Goal: Task Accomplishment & Management: Manage account settings

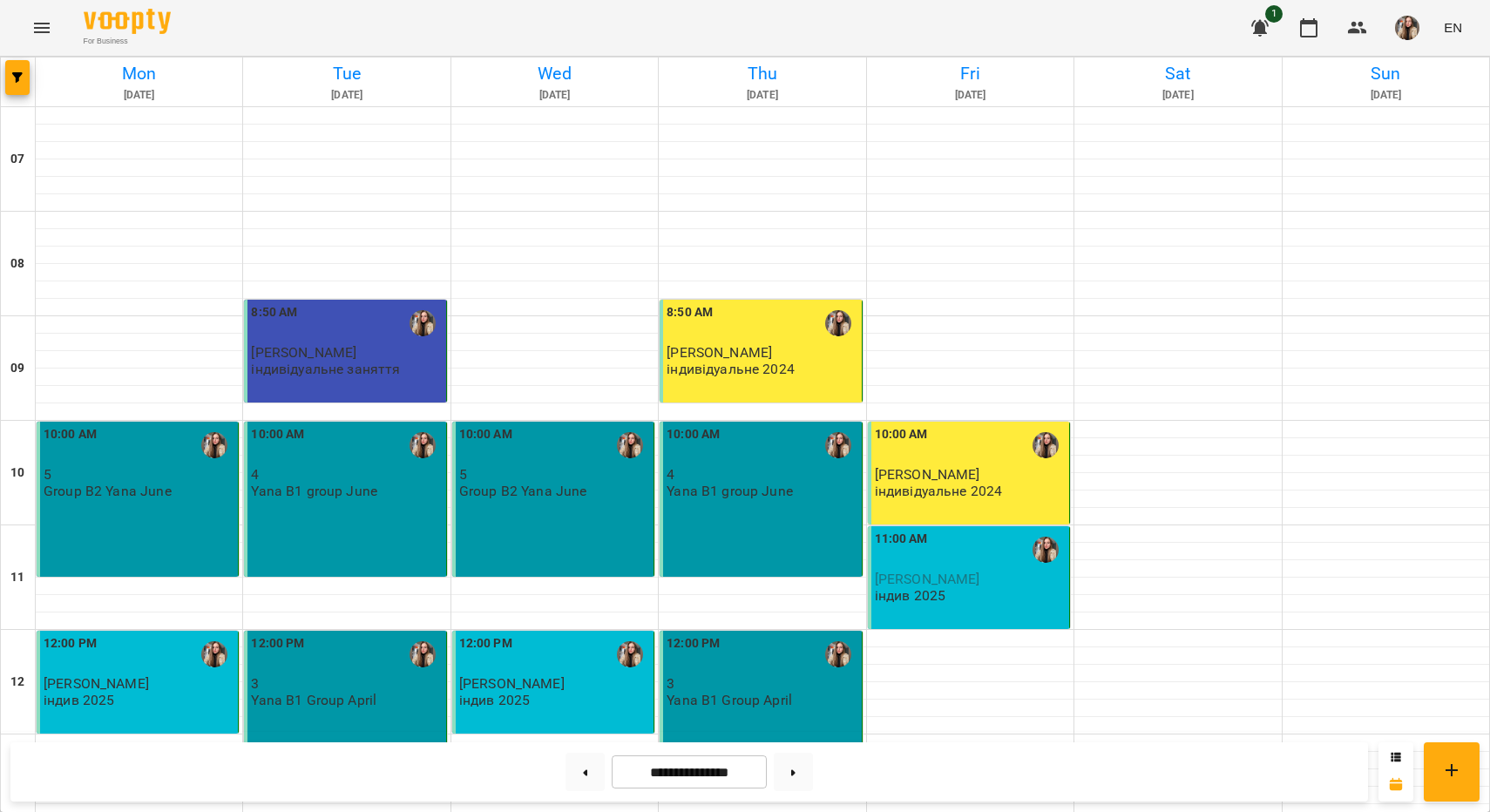
scroll to position [590, 0]
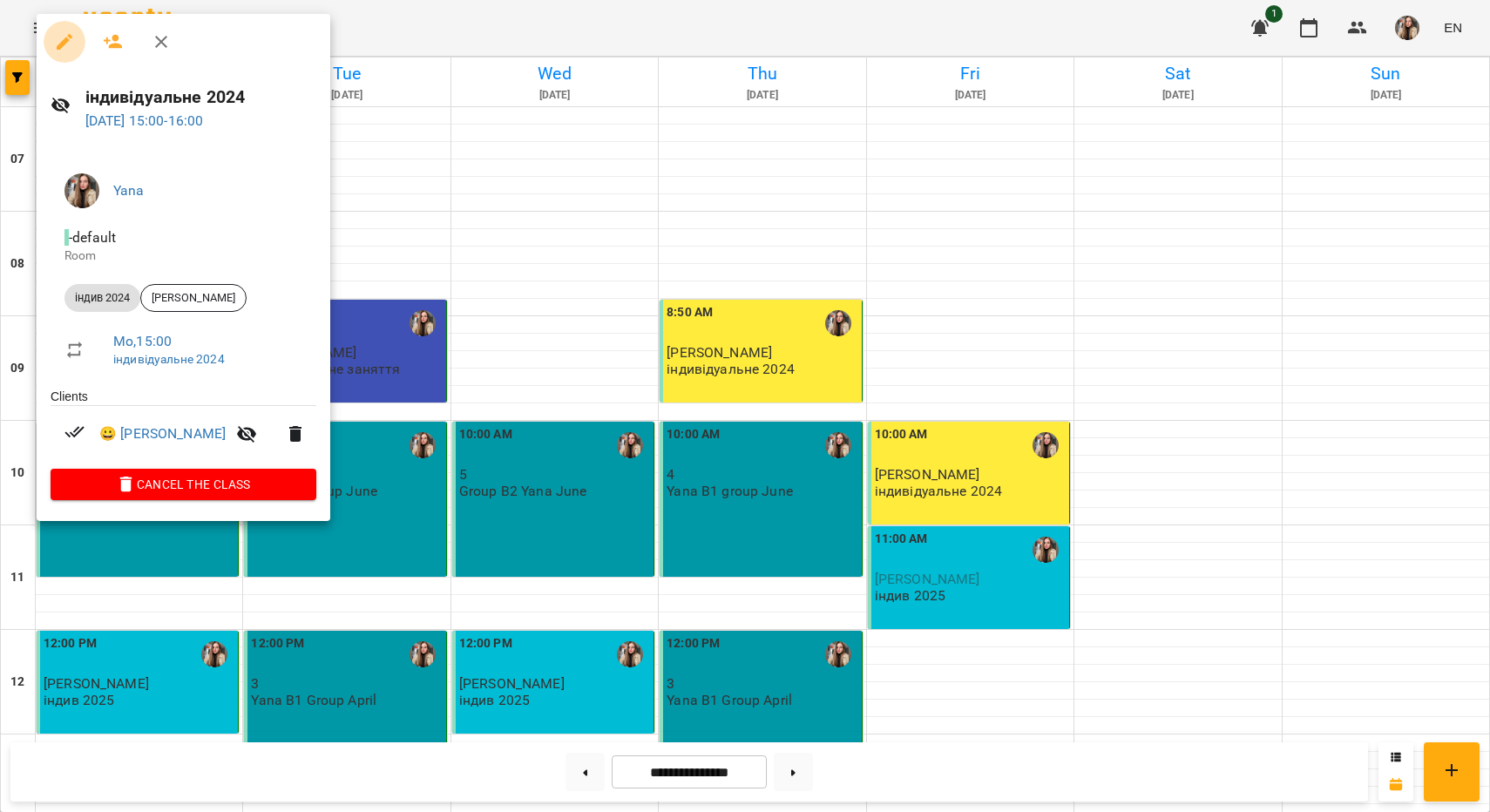
click at [62, 40] on icon "button" at bounding box center [65, 41] width 21 height 21
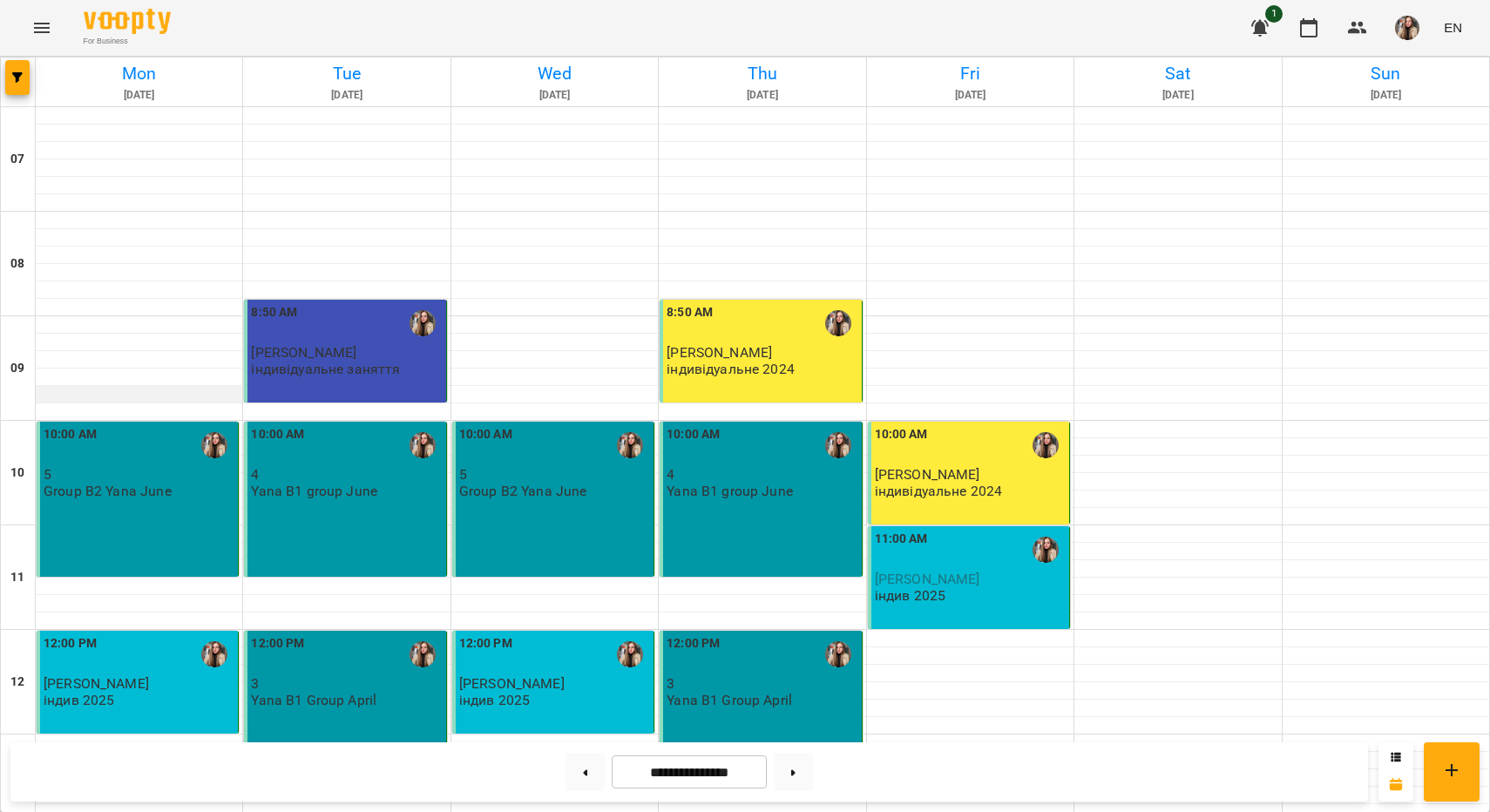
scroll to position [552, 0]
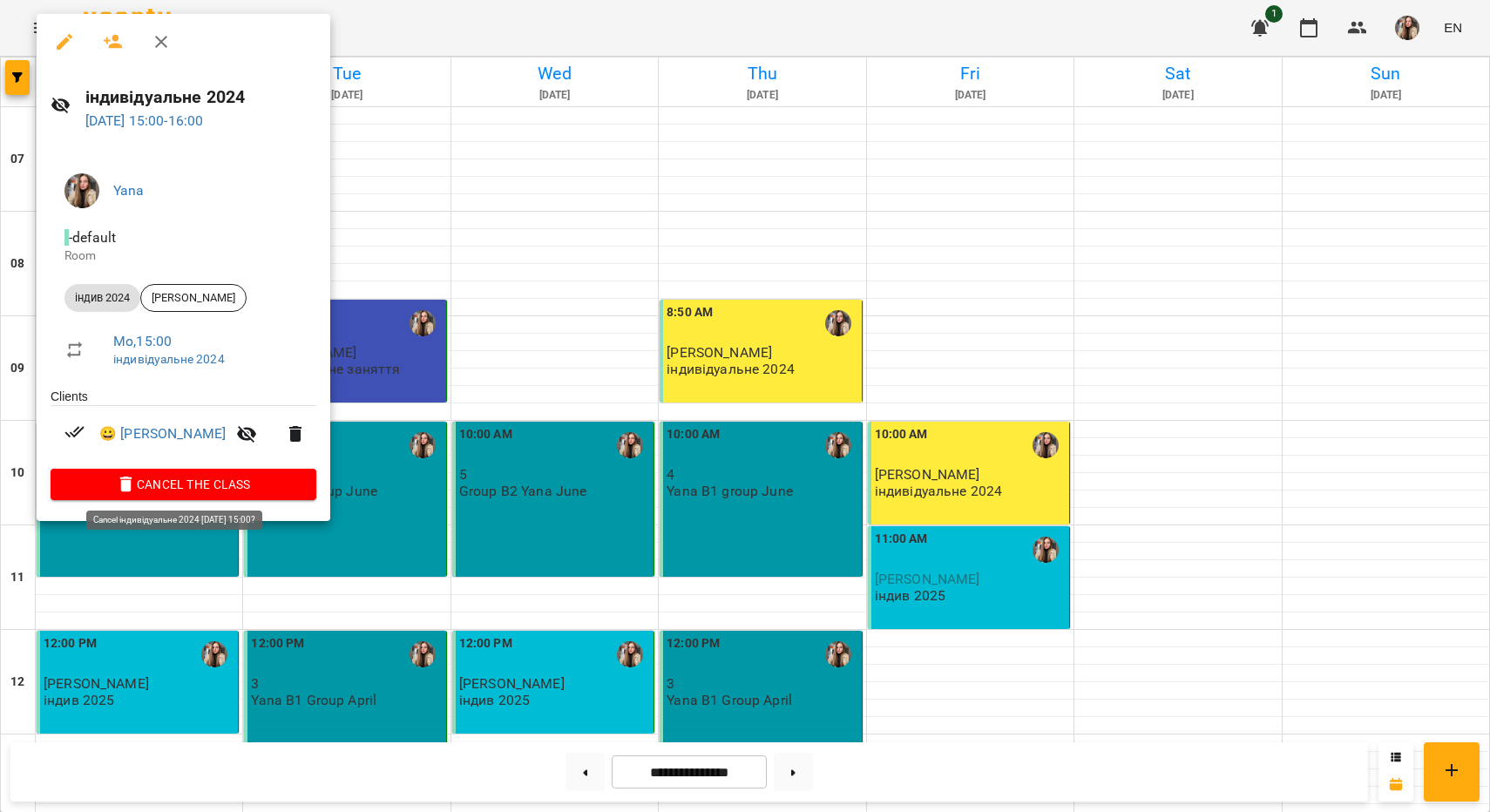
click at [153, 484] on span "Cancel the class" at bounding box center [184, 484] width 238 height 21
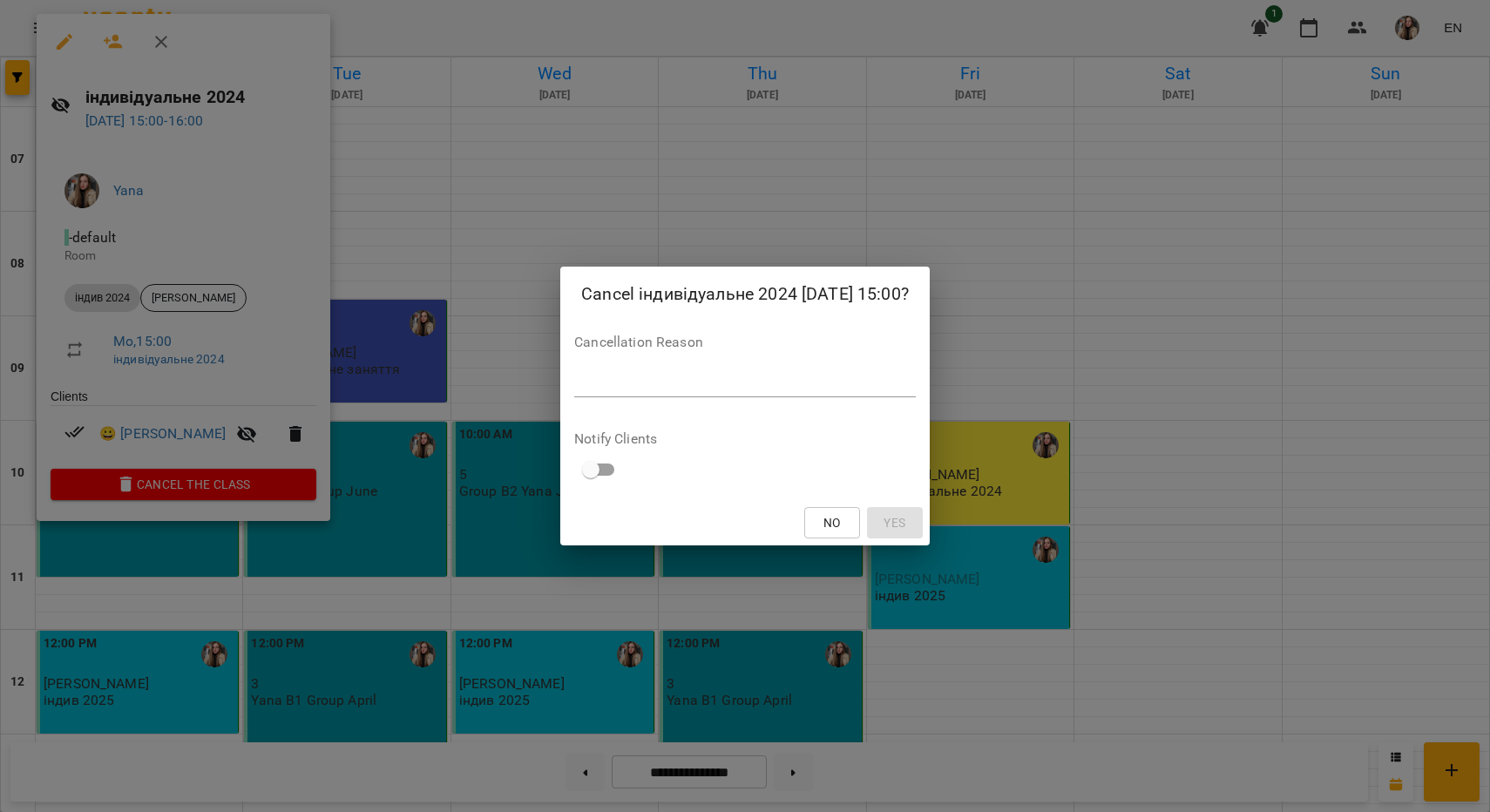
click at [591, 388] on textarea at bounding box center [745, 383] width 341 height 16
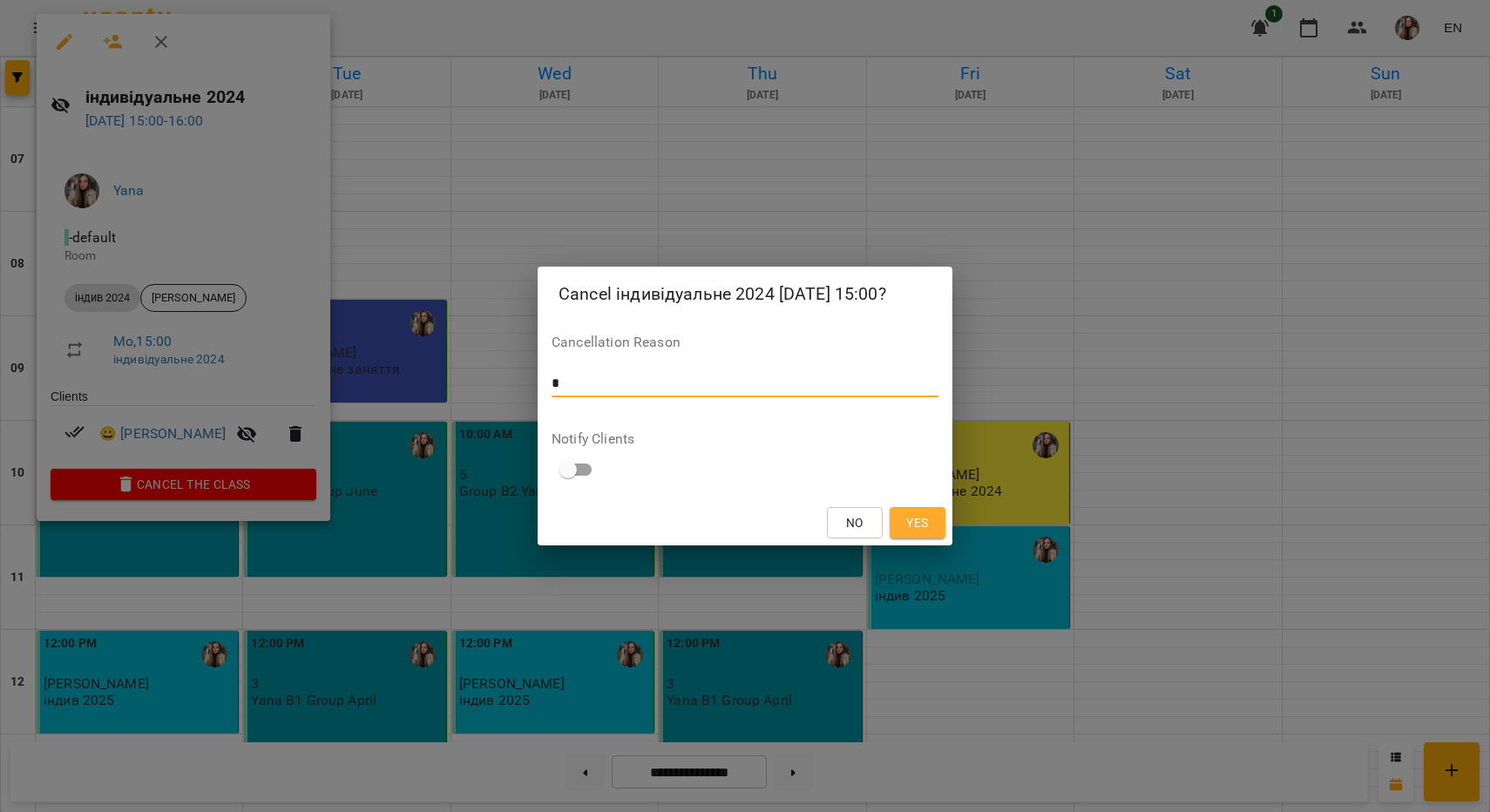
type textarea "*"
click at [929, 524] on span "Yes" at bounding box center [917, 523] width 28 height 21
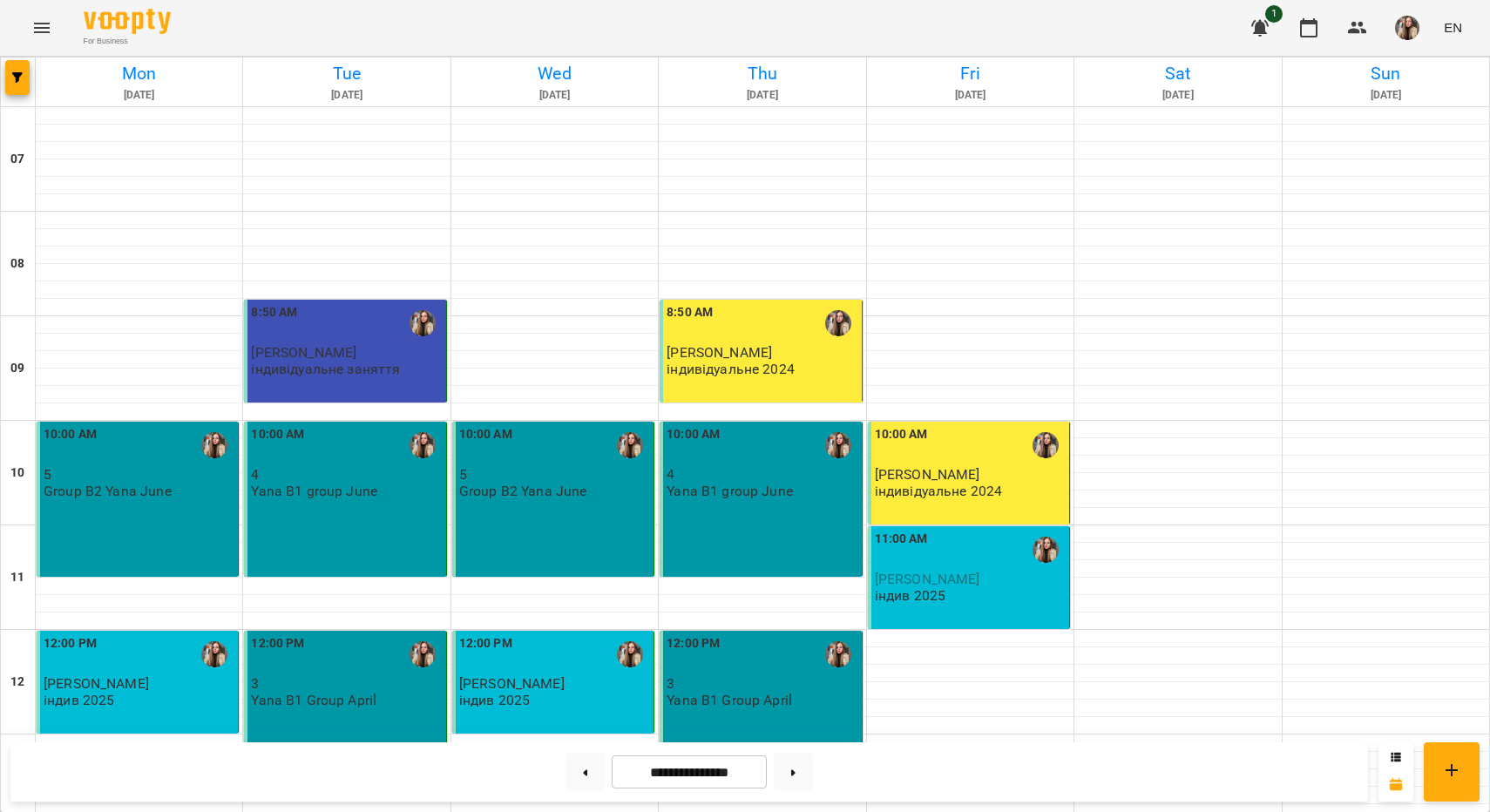
scroll to position [0, 0]
click at [173, 531] on div "10:00 AM 5 Group B2 Yana June" at bounding box center [138, 499] width 202 height 155
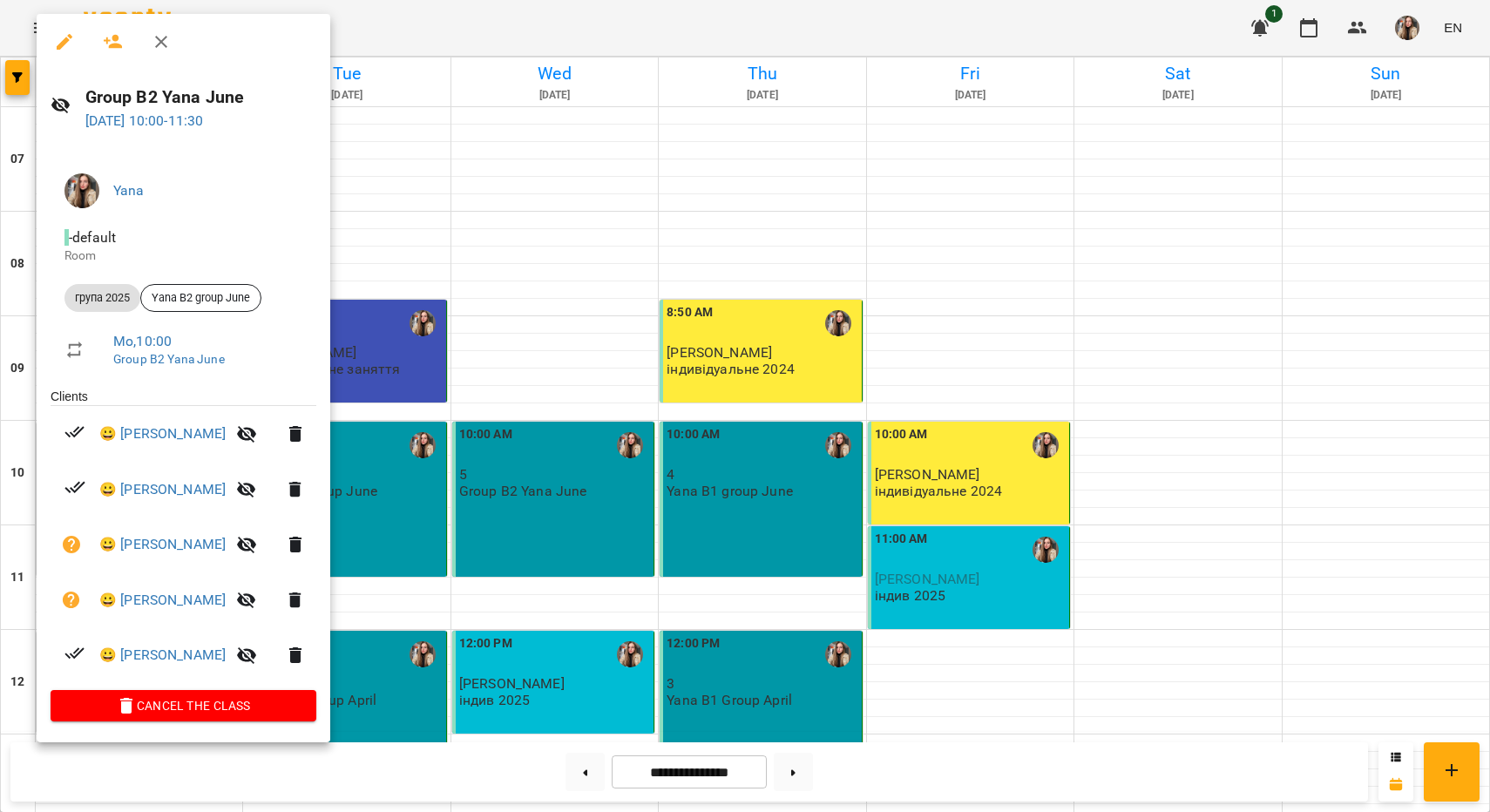
click at [302, 545] on icon "button" at bounding box center [295, 544] width 12 height 16
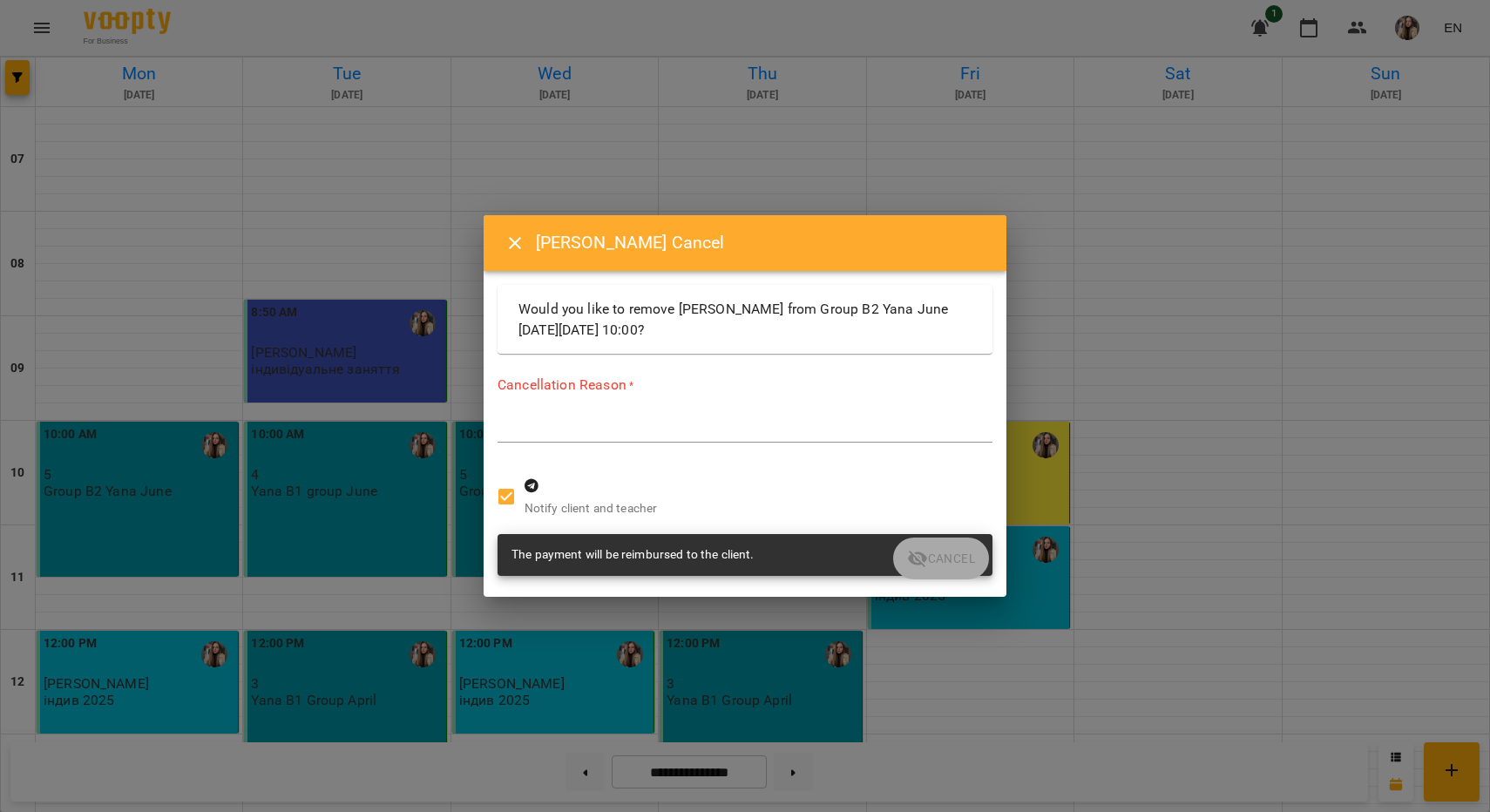
click at [592, 436] on textarea at bounding box center [745, 428] width 495 height 16
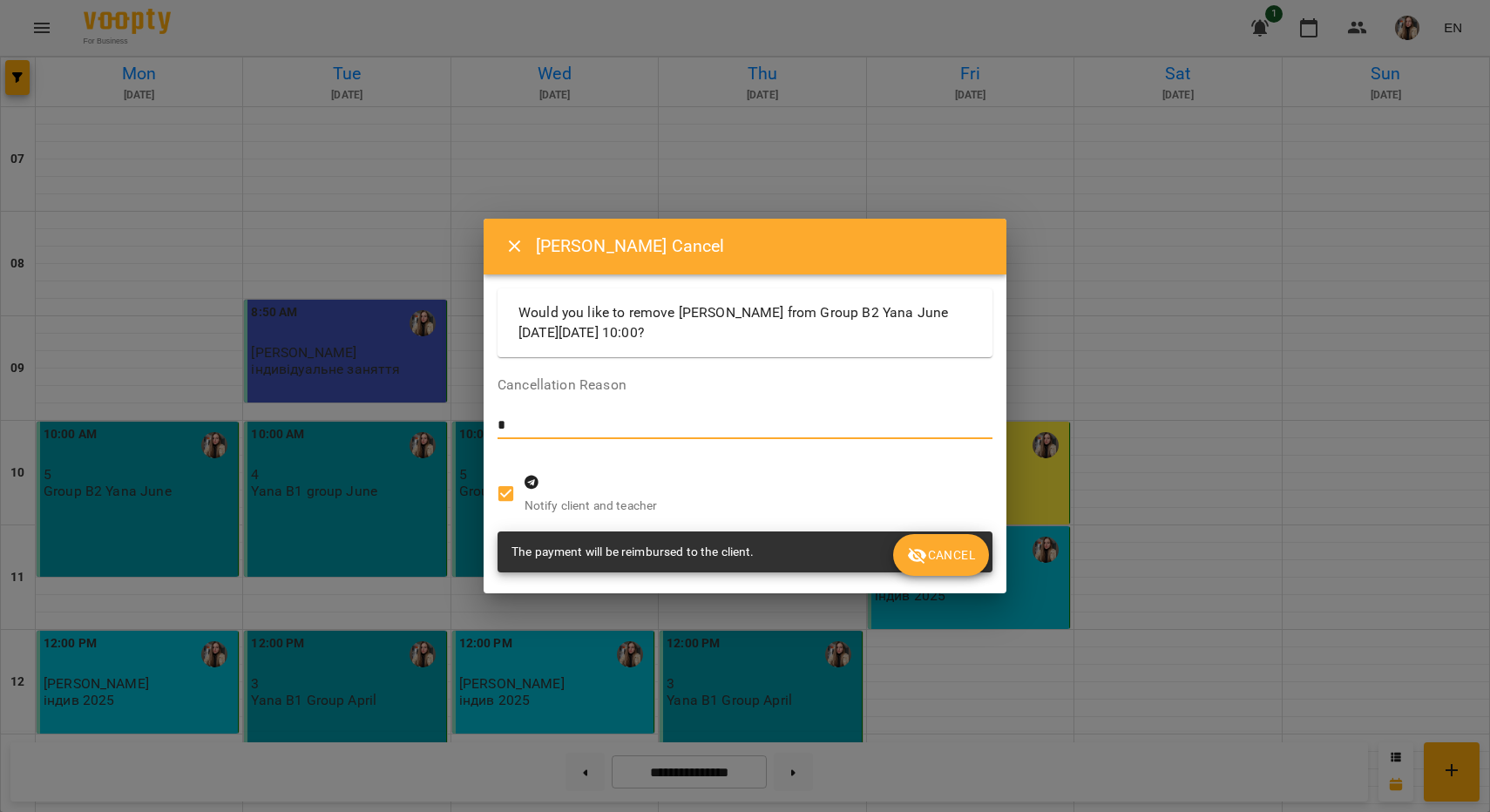
type textarea "*"
click at [935, 561] on span "Cancel" at bounding box center [941, 554] width 68 height 21
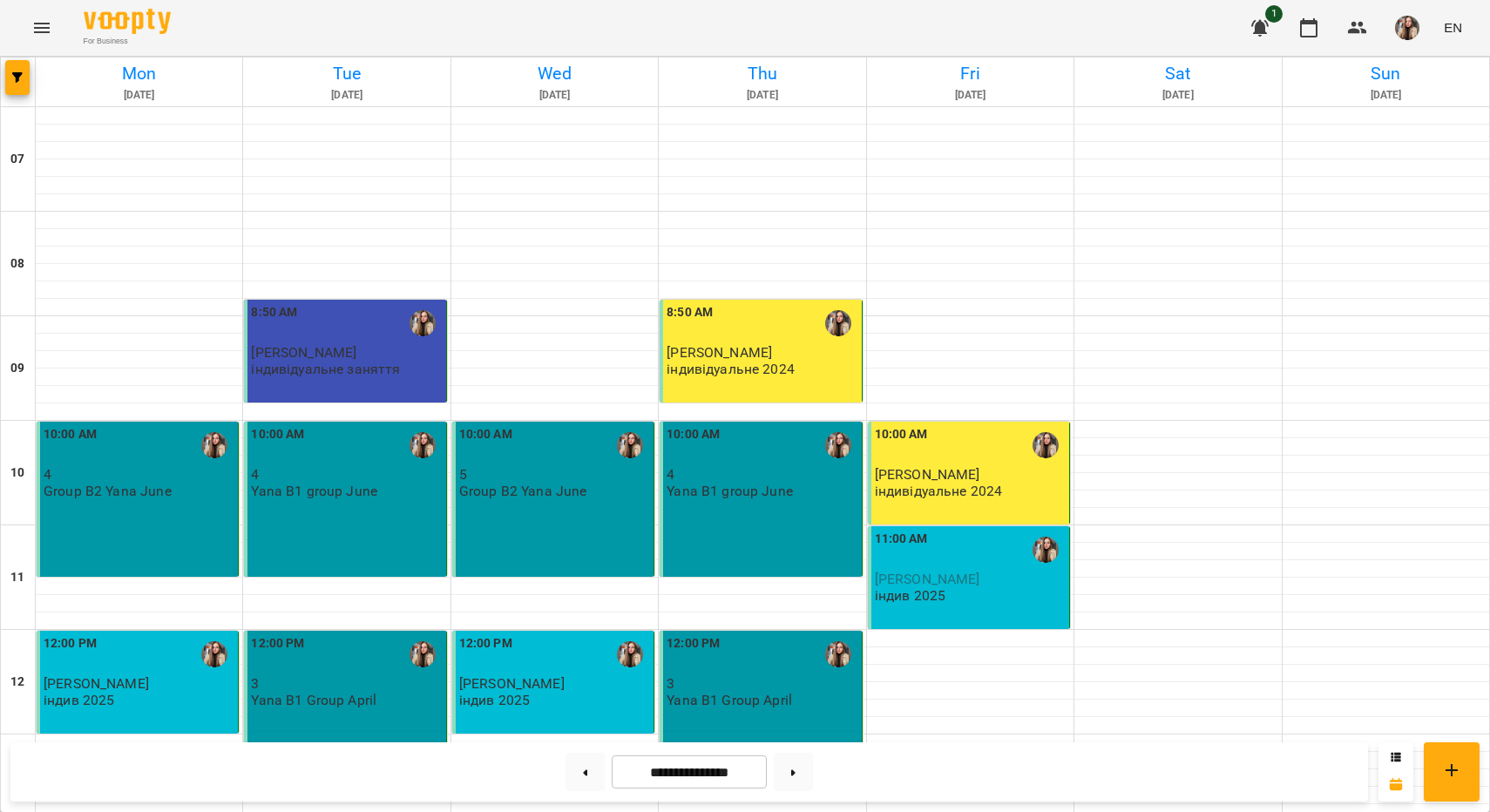
scroll to position [483, 0]
